Goal: Transaction & Acquisition: Purchase product/service

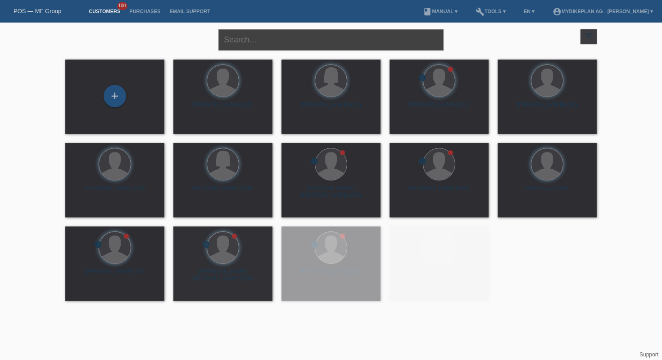
click at [261, 45] on input "text" at bounding box center [331, 39] width 225 height 21
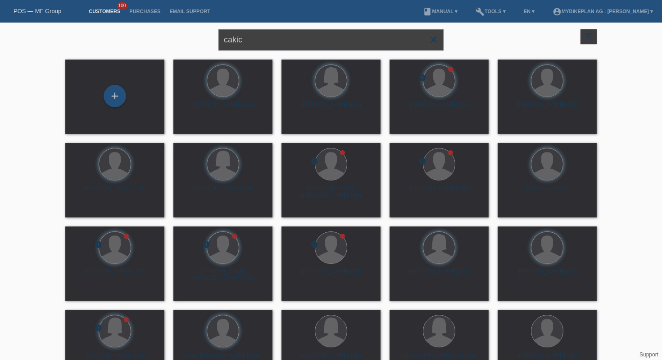
type input "cakic"
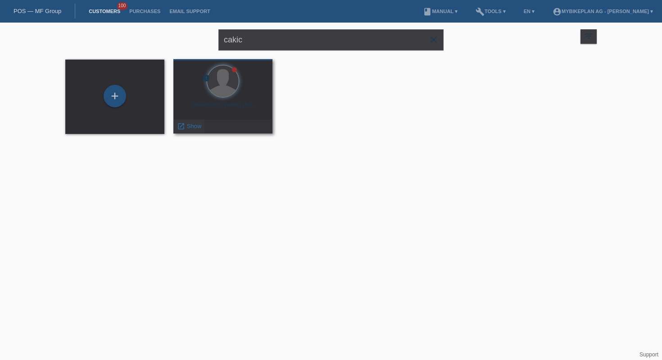
click at [186, 128] on link "launch Show" at bounding box center [189, 126] width 24 height 7
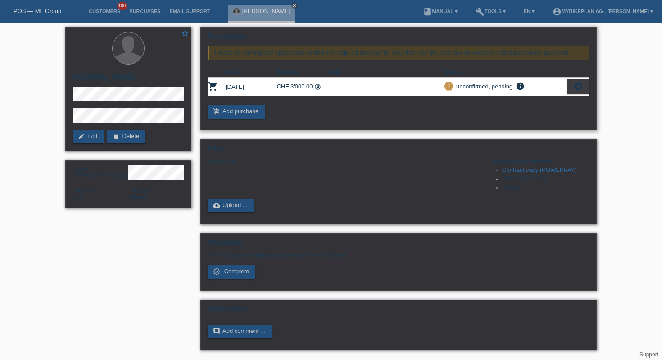
click at [582, 89] on icon "settings" at bounding box center [579, 86] width 10 height 10
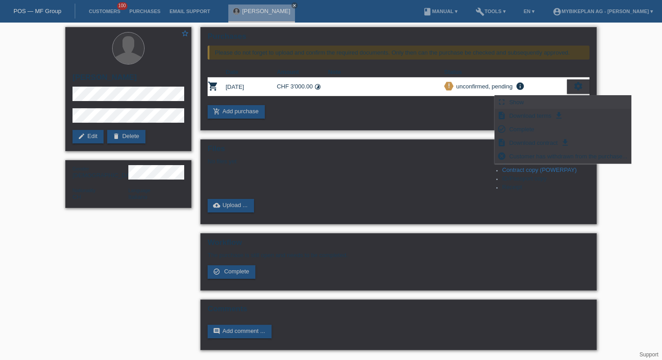
click at [556, 105] on div "fullscreen Show" at bounding box center [563, 103] width 136 height 14
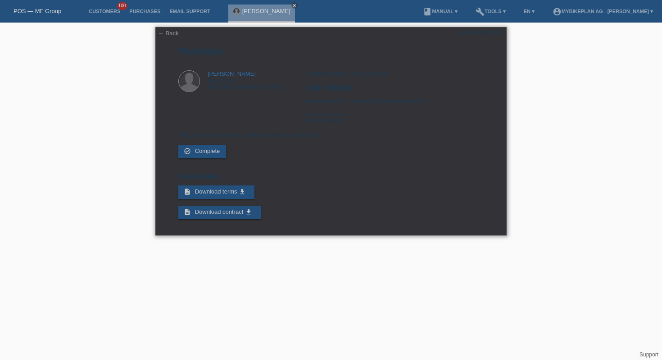
click at [336, 126] on div "[GEOGRAPHIC_DATA], [DATE] CHF 3'000.00 Instalments (36 instalments) (Ausserhalb…" at bounding box center [394, 100] width 178 height 61
copy div "45926282833"
click at [96, 12] on link "Customers" at bounding box center [104, 11] width 41 height 5
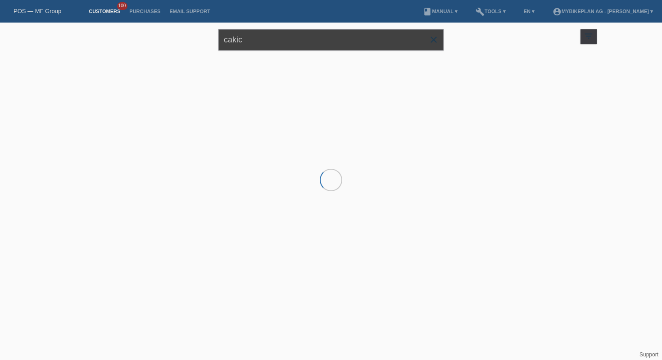
click at [266, 49] on input "cakic" at bounding box center [331, 39] width 225 height 21
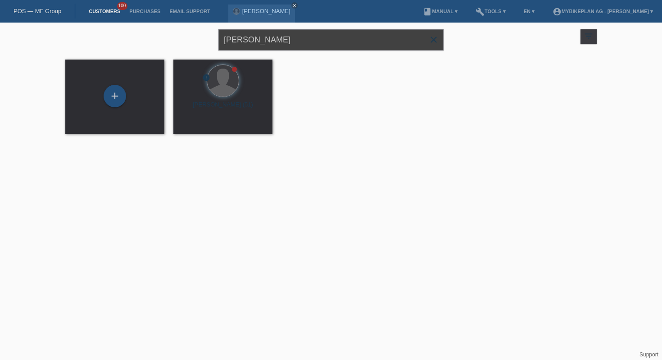
type input "pfeuti"
click at [189, 125] on span "Show" at bounding box center [194, 126] width 15 height 7
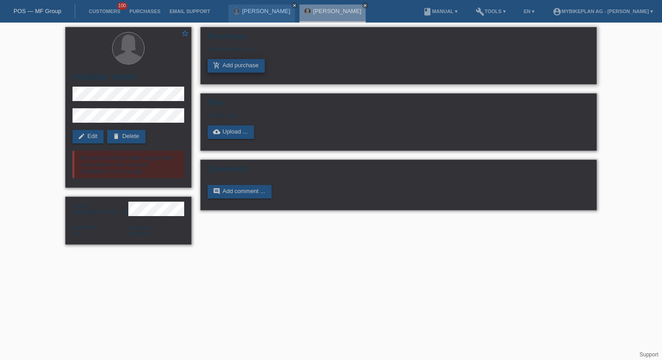
click at [223, 66] on link "add_shopping_cart Add purchase" at bounding box center [236, 66] width 57 height 14
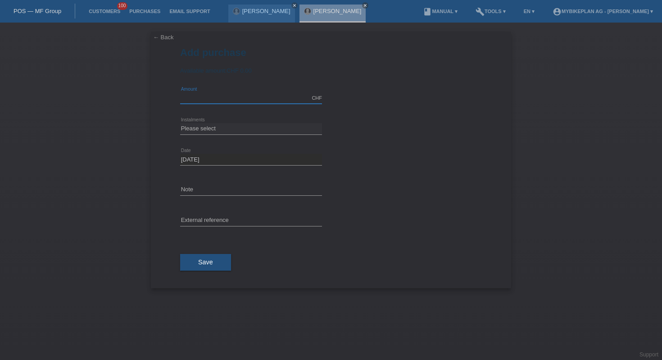
click at [240, 102] on input "text" at bounding box center [251, 97] width 142 height 11
type input "3000.00"
click at [183, 125] on select "Please select 6 instalments 12 instalments 18 instalments 24 instalments 36 ins…" at bounding box center [251, 128] width 142 height 11
select select "488"
click at [180, 123] on select "Please select 6 instalments 12 instalments 18 instalments 24 instalments 36 ins…" at bounding box center [251, 128] width 142 height 11
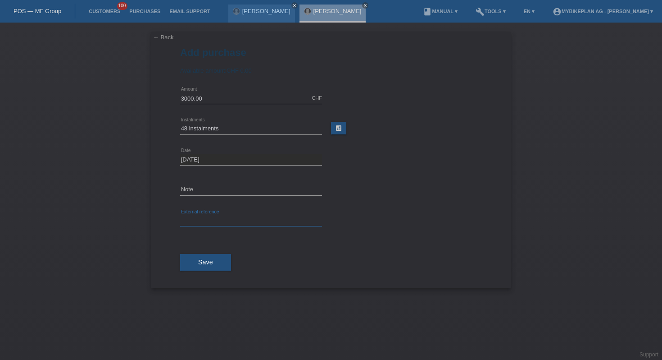
click at [205, 221] on input "text" at bounding box center [251, 220] width 142 height 11
type input "tets"
click at [211, 260] on span "Save" at bounding box center [205, 261] width 15 height 7
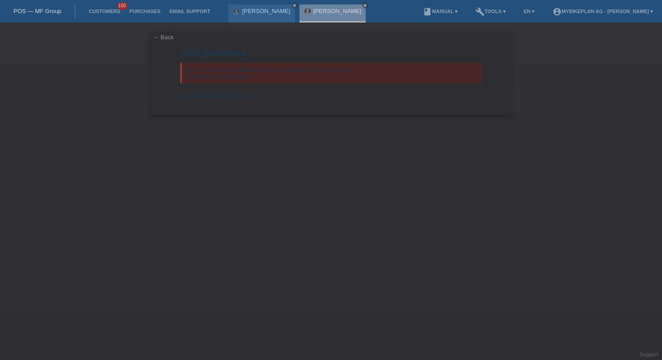
click at [167, 38] on link "← Back" at bounding box center [163, 37] width 21 height 7
